Goal: Find specific page/section: Find specific page/section

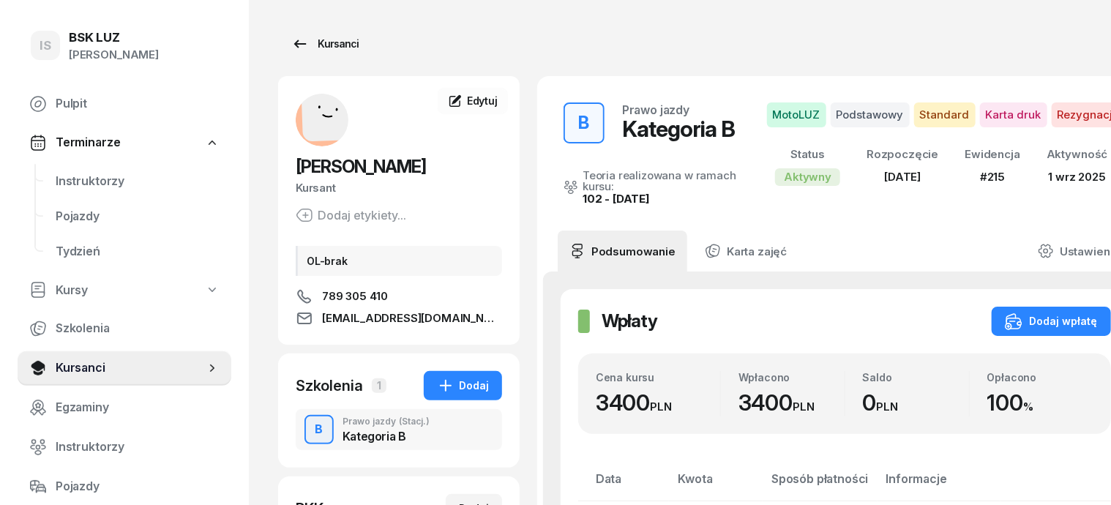
click at [310, 47] on div "Kursanci" at bounding box center [324, 44] width 67 height 18
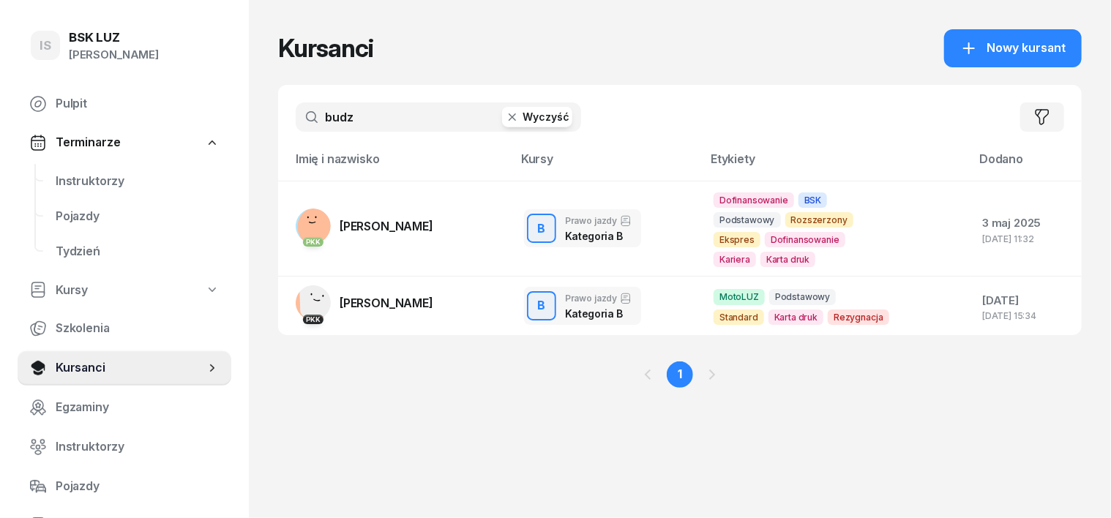
drag, startPoint x: 294, startPoint y: 114, endPoint x: 289, endPoint y: 123, distance: 10.2
click at [296, 114] on input "budz" at bounding box center [438, 116] width 285 height 29
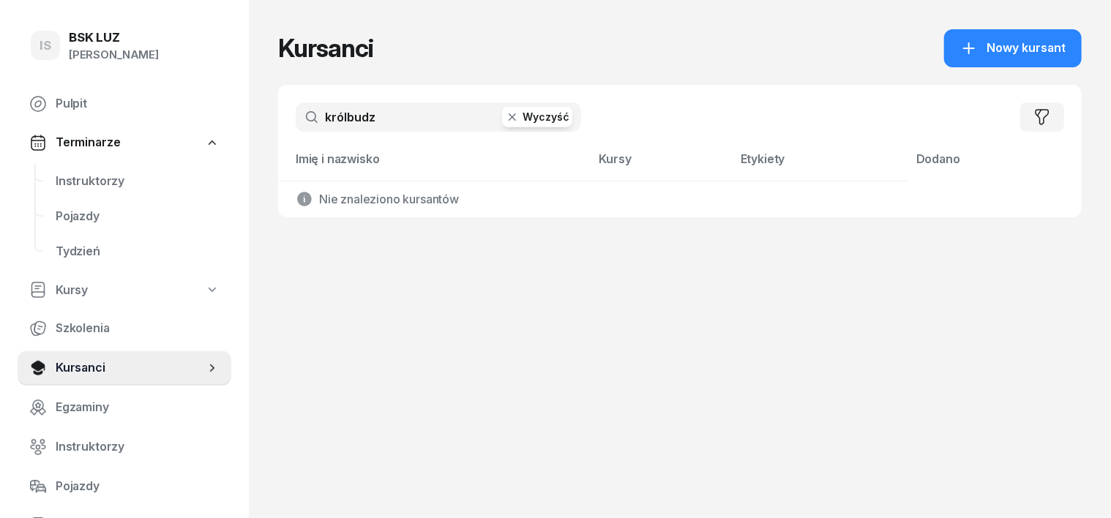
type input "królbudz"
click at [505, 120] on icon "button" at bounding box center [512, 117] width 15 height 15
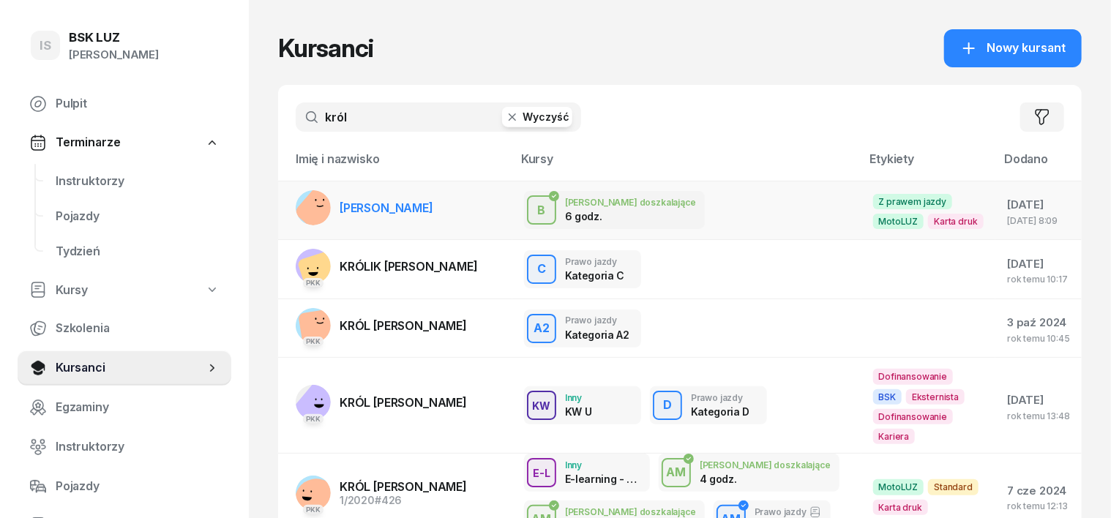
type input "król"
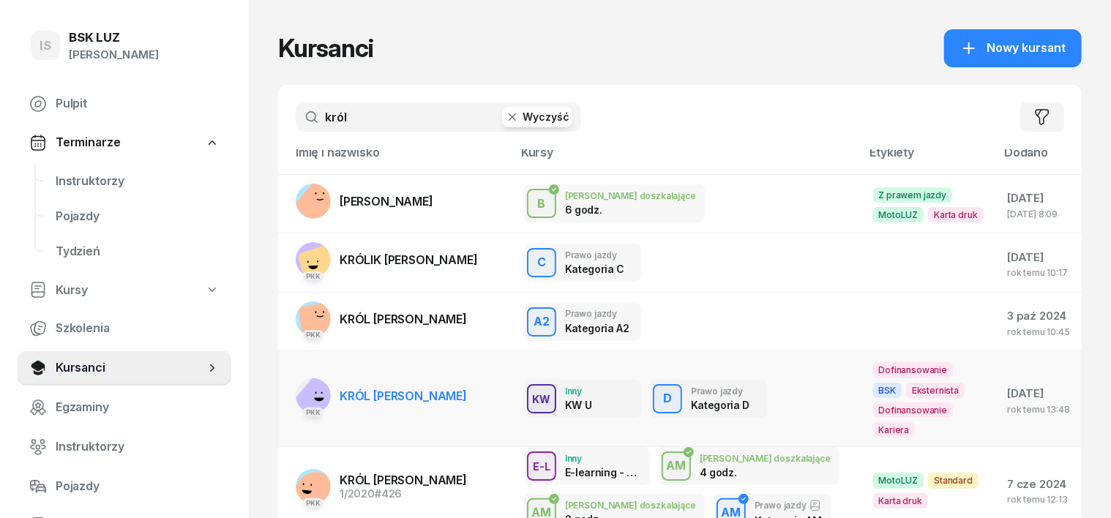
scroll to position [9, 0]
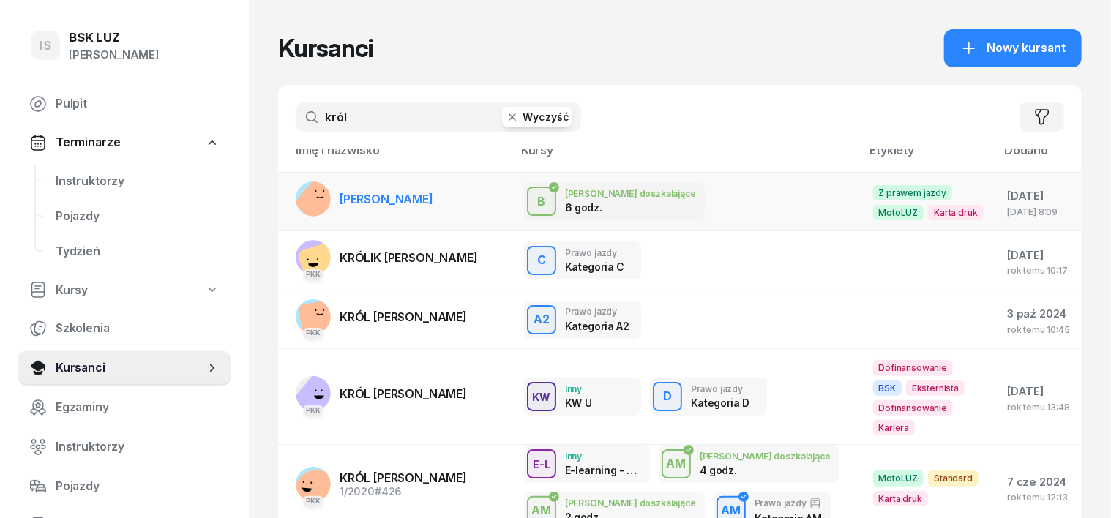
click at [293, 205] on rect at bounding box center [322, 200] width 59 height 59
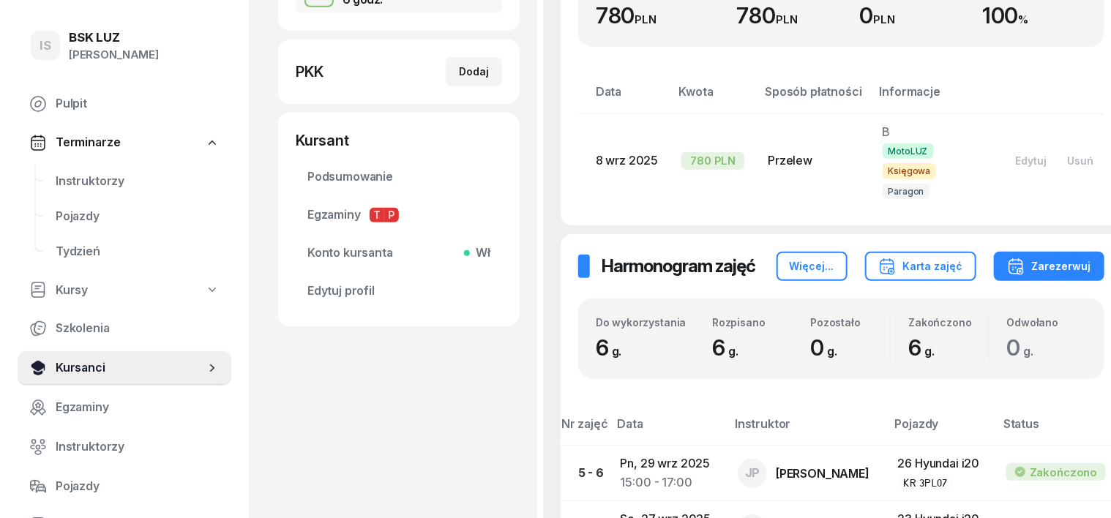
scroll to position [274, 0]
